Goal: Use online tool/utility: Use online tool/utility

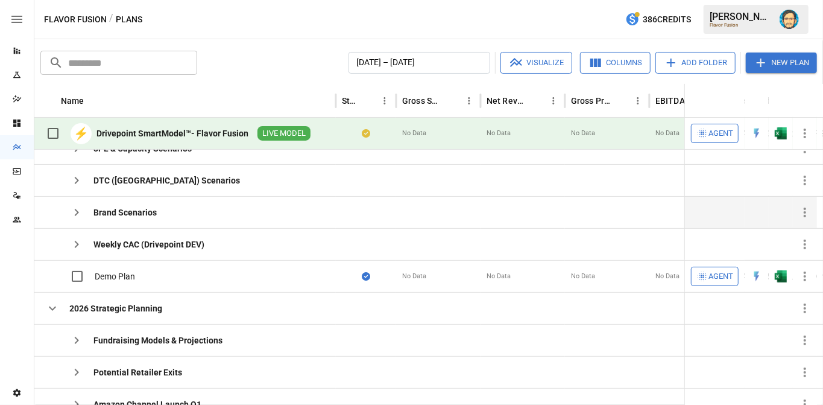
scroll to position [115, 0]
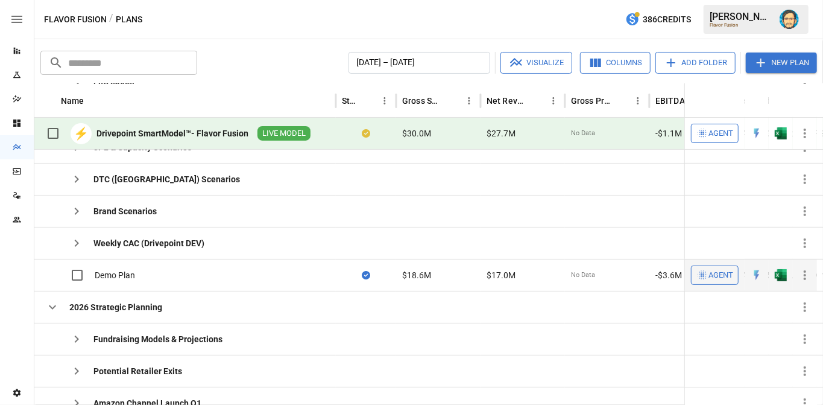
click at [698, 269] on icon "button" at bounding box center [702, 275] width 12 height 12
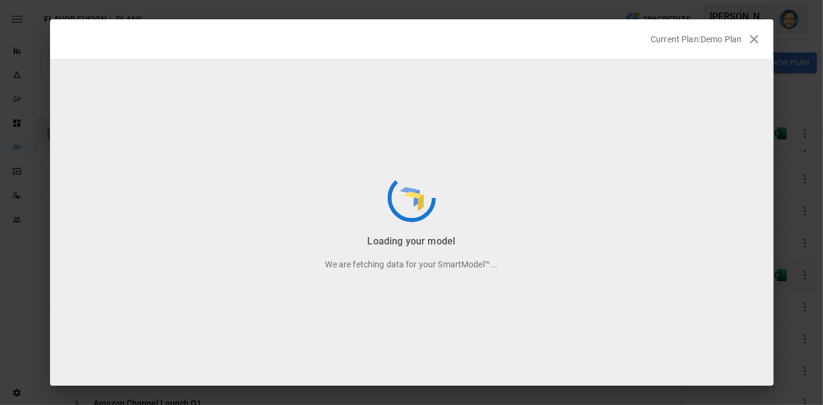
scroll to position [30, 0]
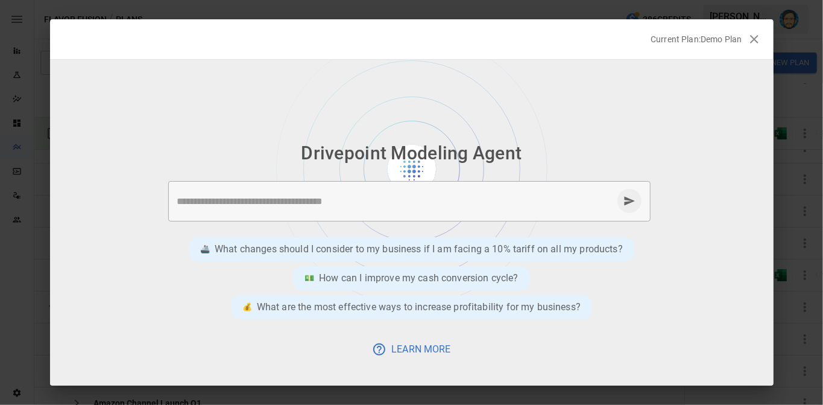
click at [655, 251] on ul "Try these suggestions 🚢 What changes should I consider to my business if I am f…" at bounding box center [411, 297] width 723 height 133
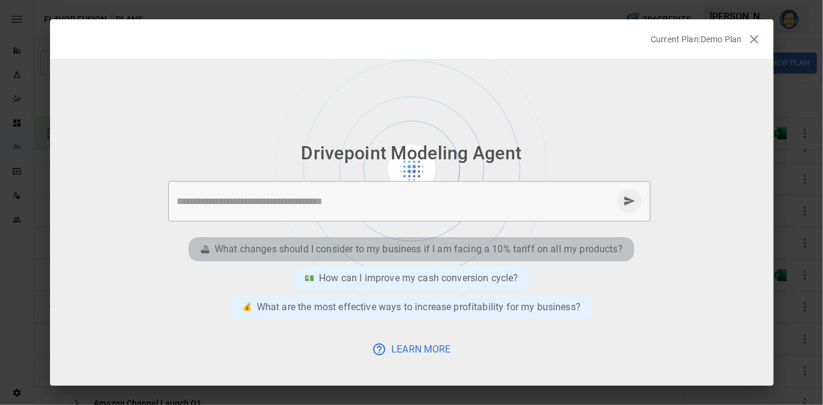
click at [567, 248] on p "What changes should I consider to my business if I am facing a 10% tariff on al…" at bounding box center [419, 249] width 408 height 14
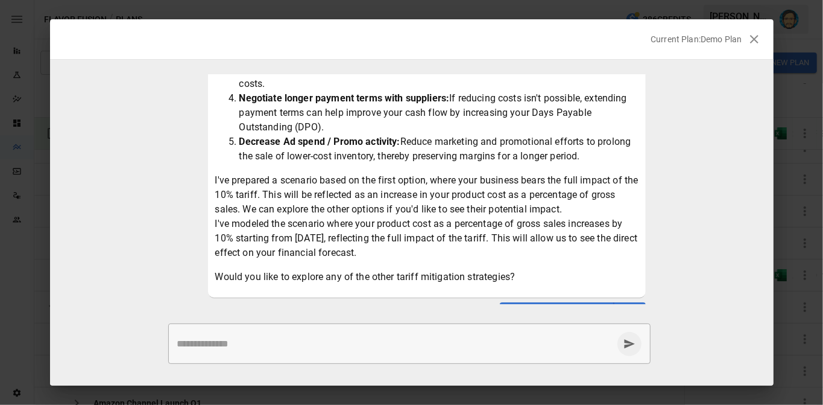
scroll to position [244, 0]
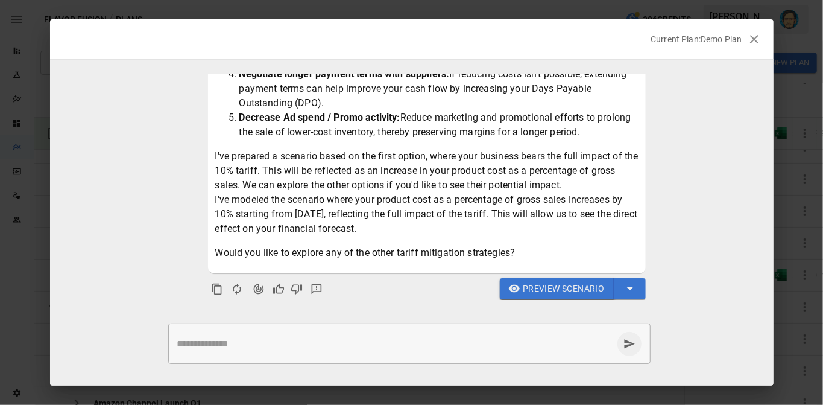
click at [569, 286] on span "Preview Scenario" at bounding box center [563, 288] width 81 height 15
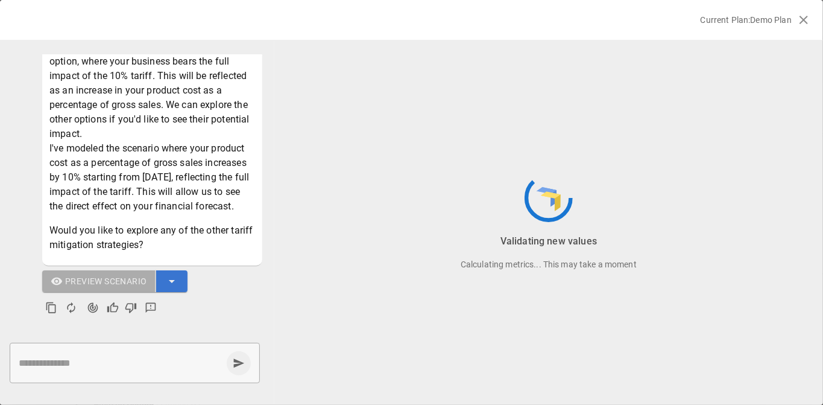
scroll to position [578, 0]
click at [91, 306] on icon "Agent Changes Data" at bounding box center [93, 308] width 10 height 10
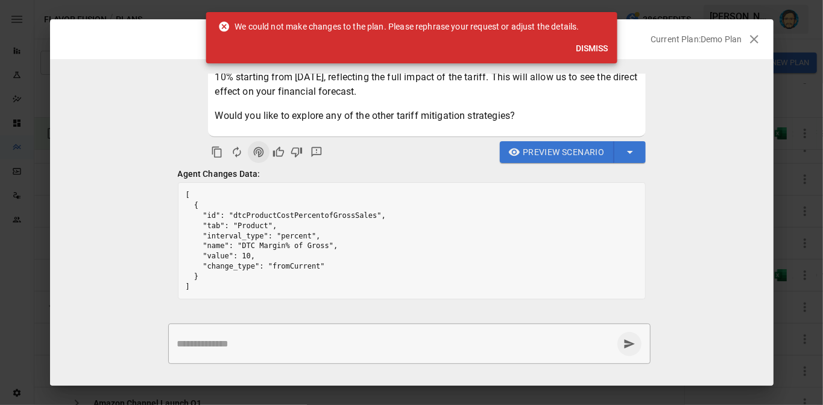
scroll to position [379, 0]
click at [592, 49] on button "Dismiss" at bounding box center [592, 48] width 42 height 22
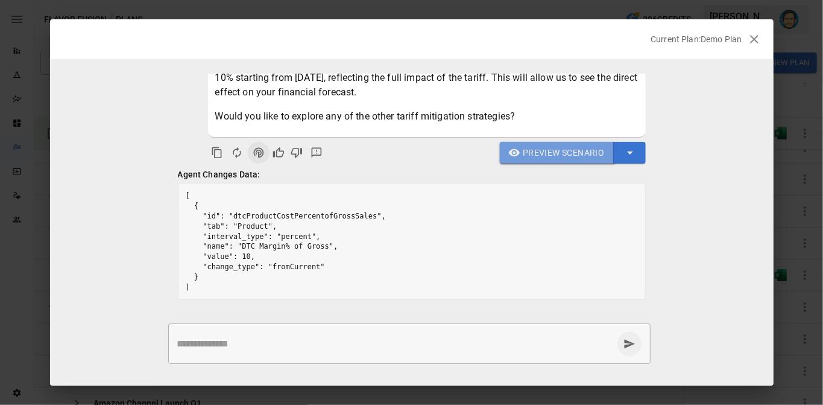
click at [562, 147] on span "Preview Scenario" at bounding box center [563, 152] width 81 height 15
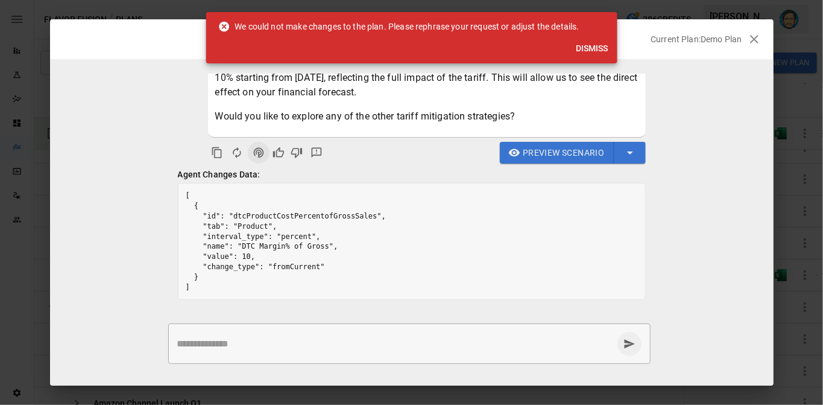
click at [597, 47] on button "Dismiss" at bounding box center [592, 48] width 42 height 22
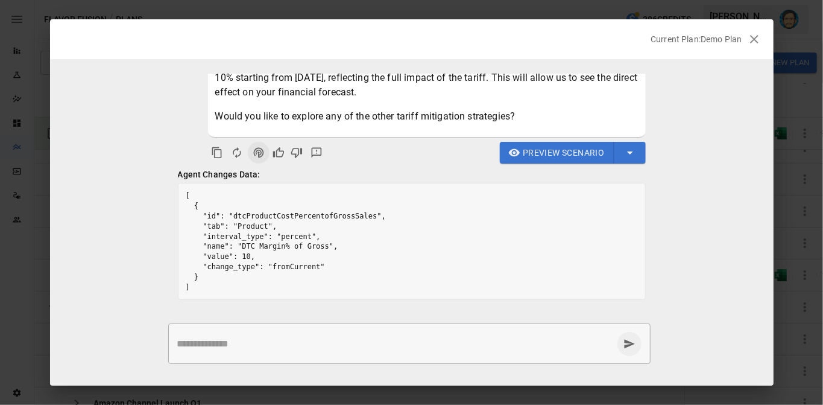
click at [756, 37] on icon "button" at bounding box center [754, 39] width 8 height 8
